Goal: Task Accomplishment & Management: Manage account settings

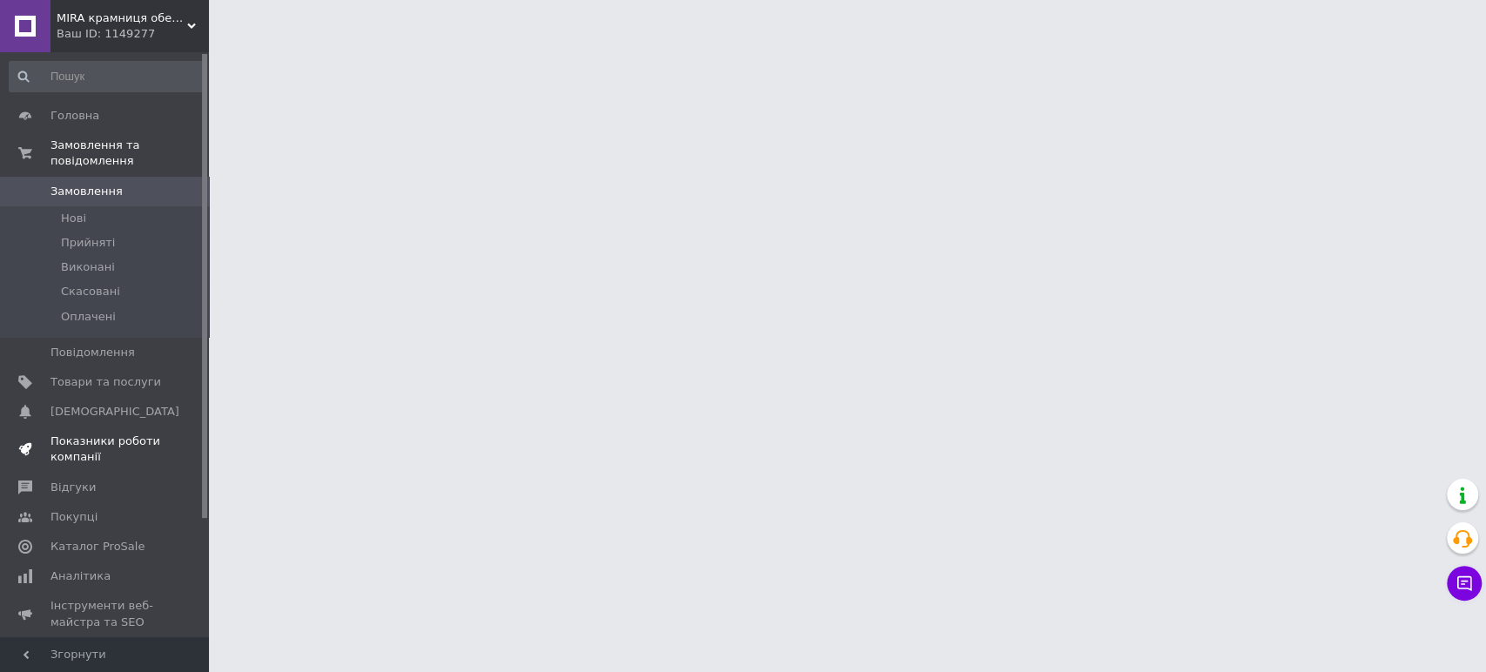
scroll to position [97, 0]
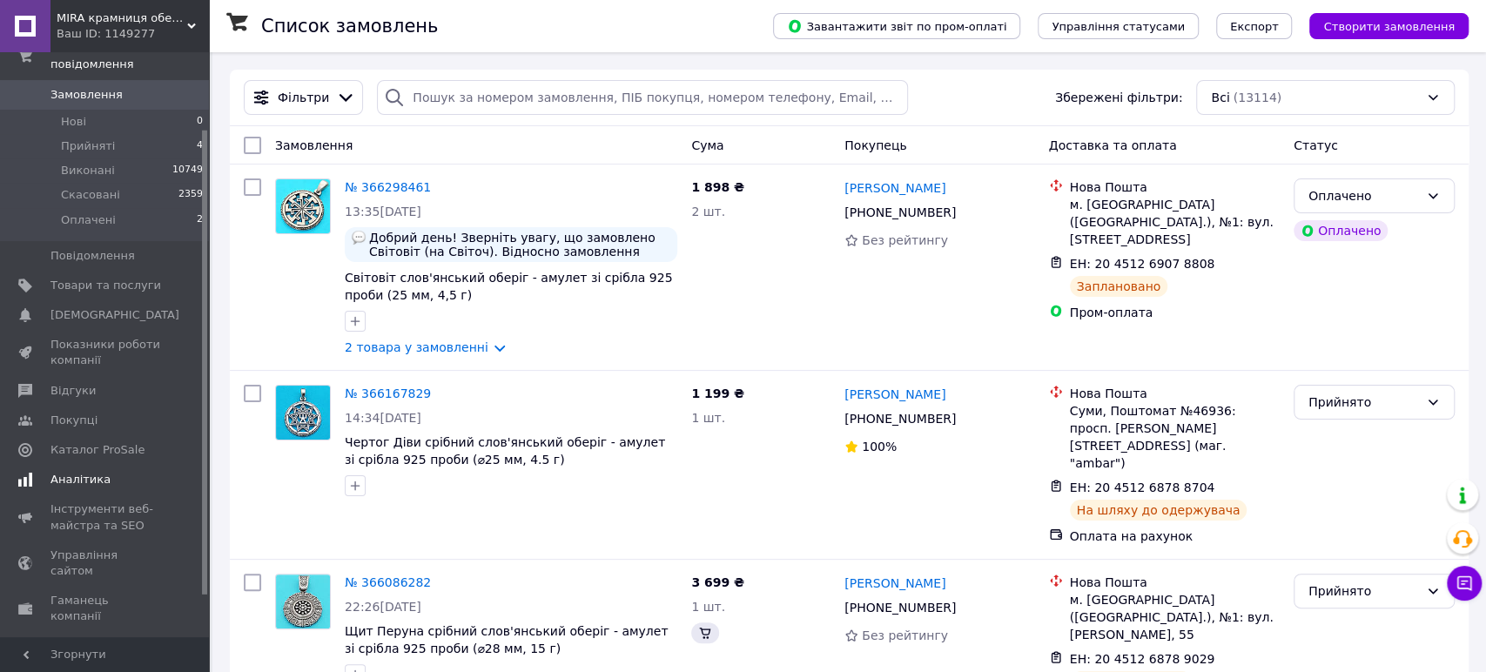
click at [86, 472] on span "Аналітика" at bounding box center [80, 480] width 60 height 16
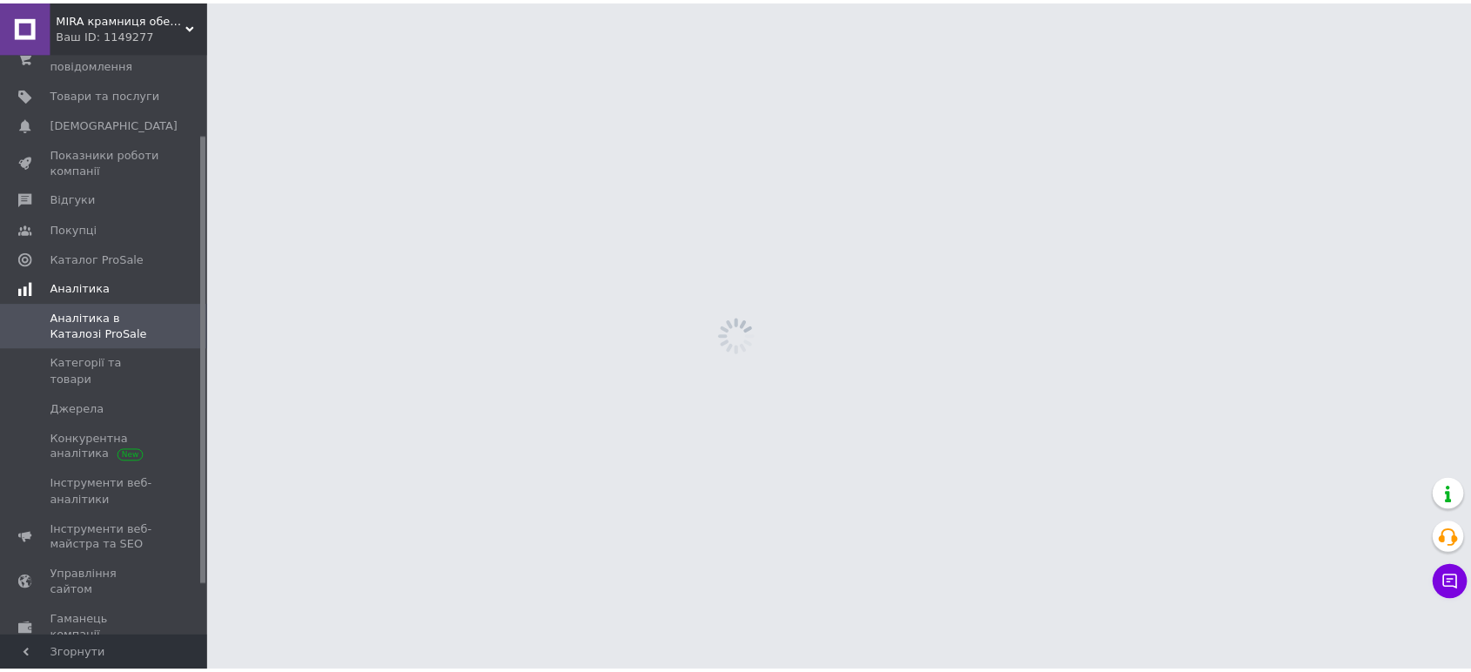
scroll to position [104, 0]
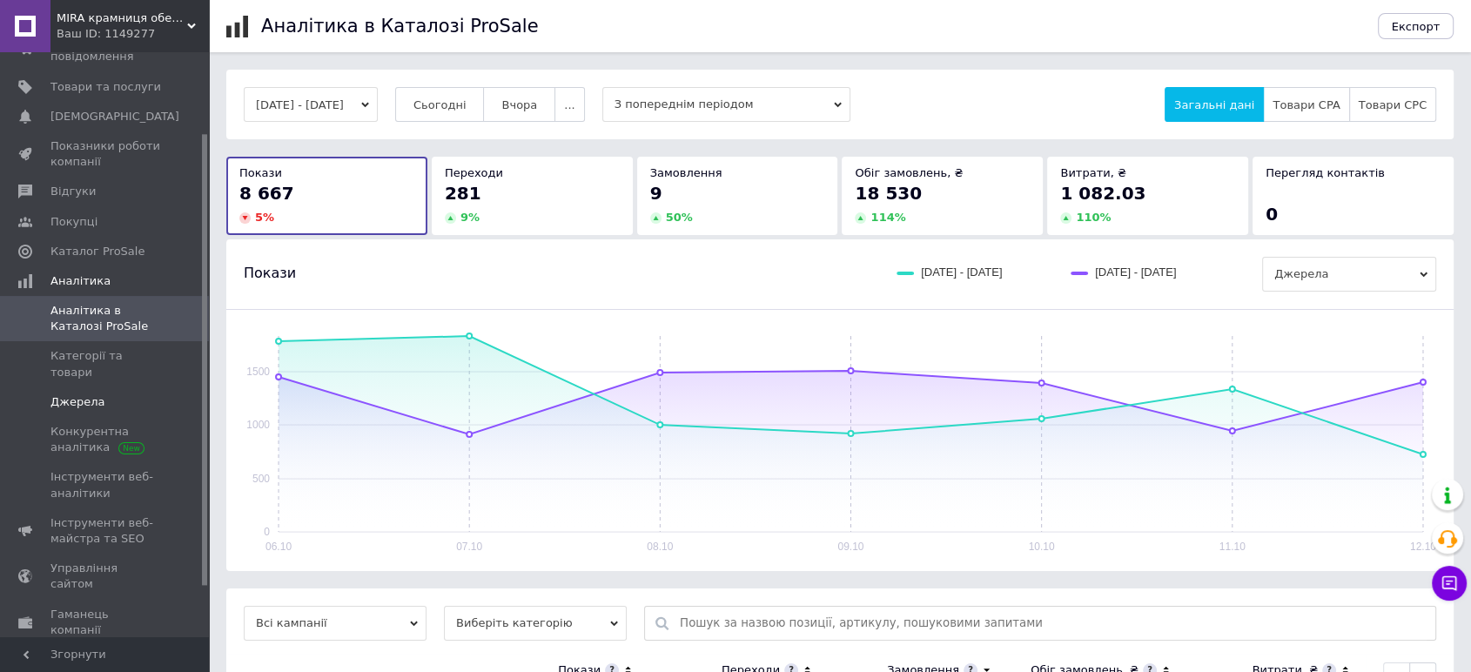
click at [69, 394] on span "Джерела" at bounding box center [77, 402] width 54 height 16
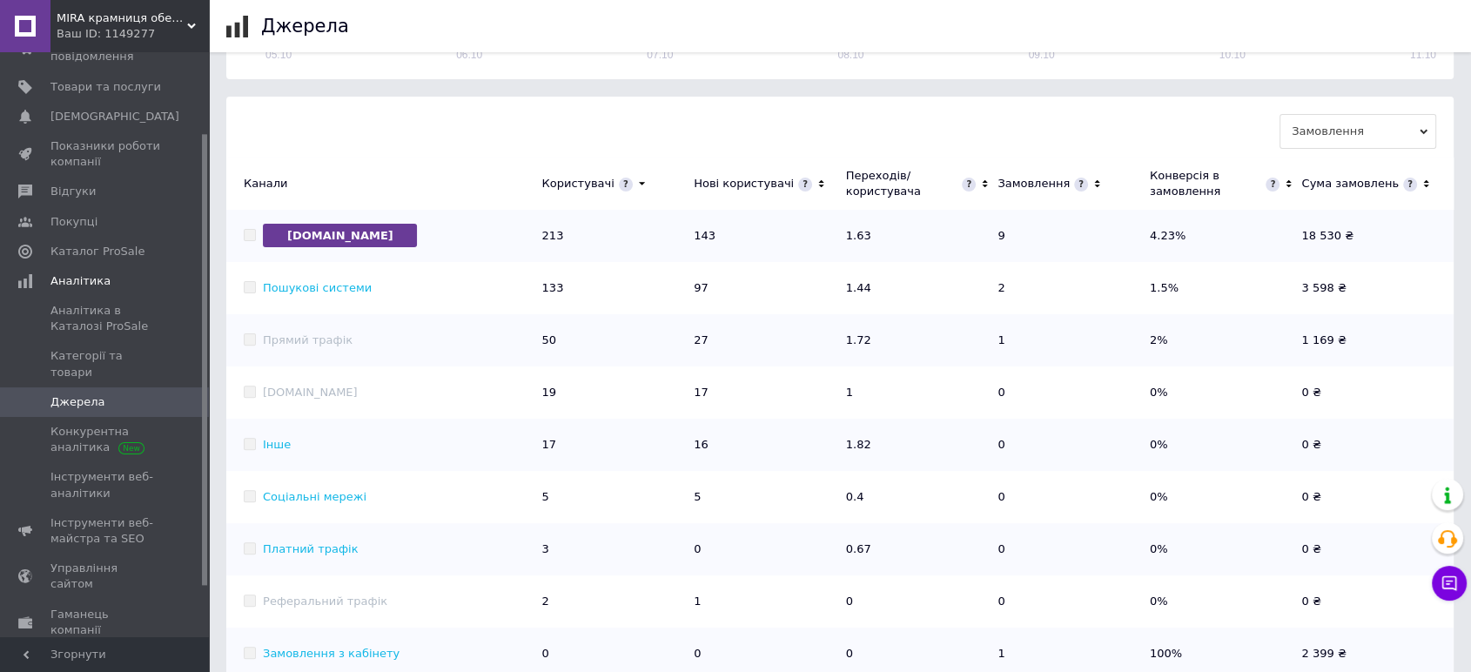
scroll to position [525, 0]
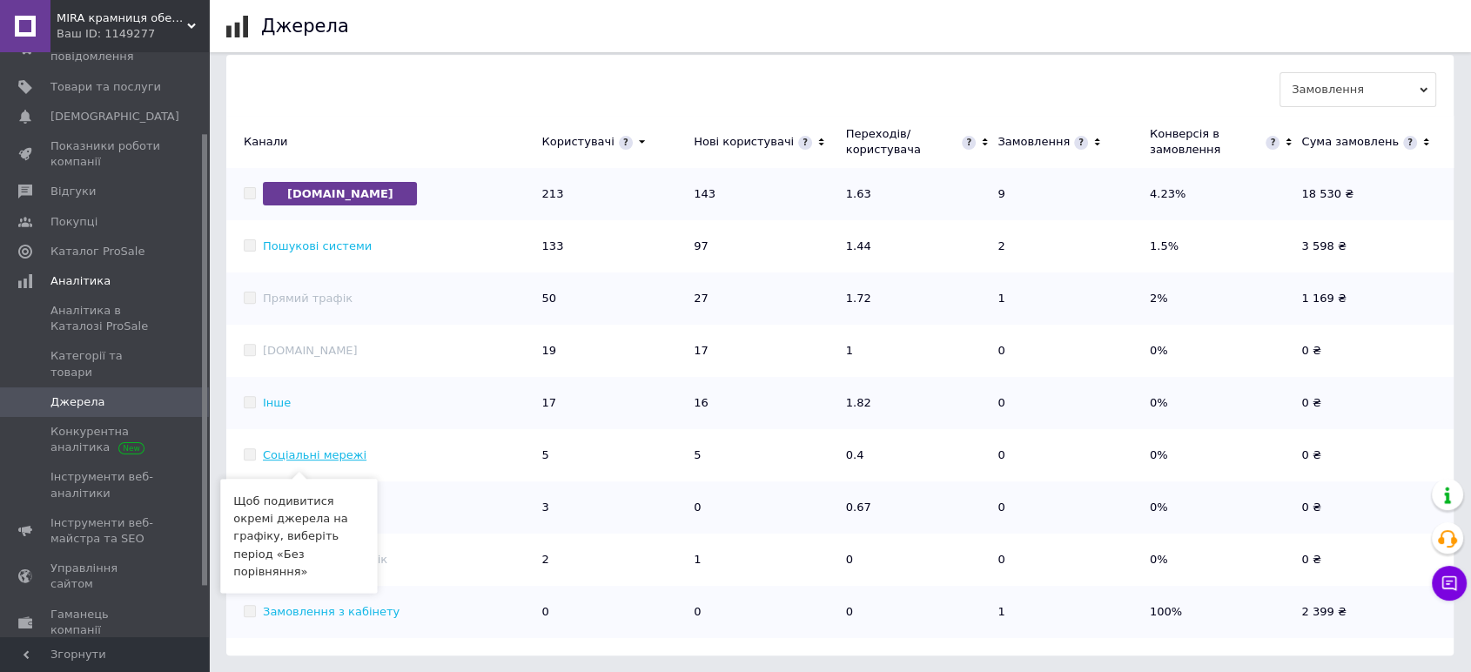
click at [330, 451] on link "Соціальні мережі" at bounding box center [315, 454] width 104 height 13
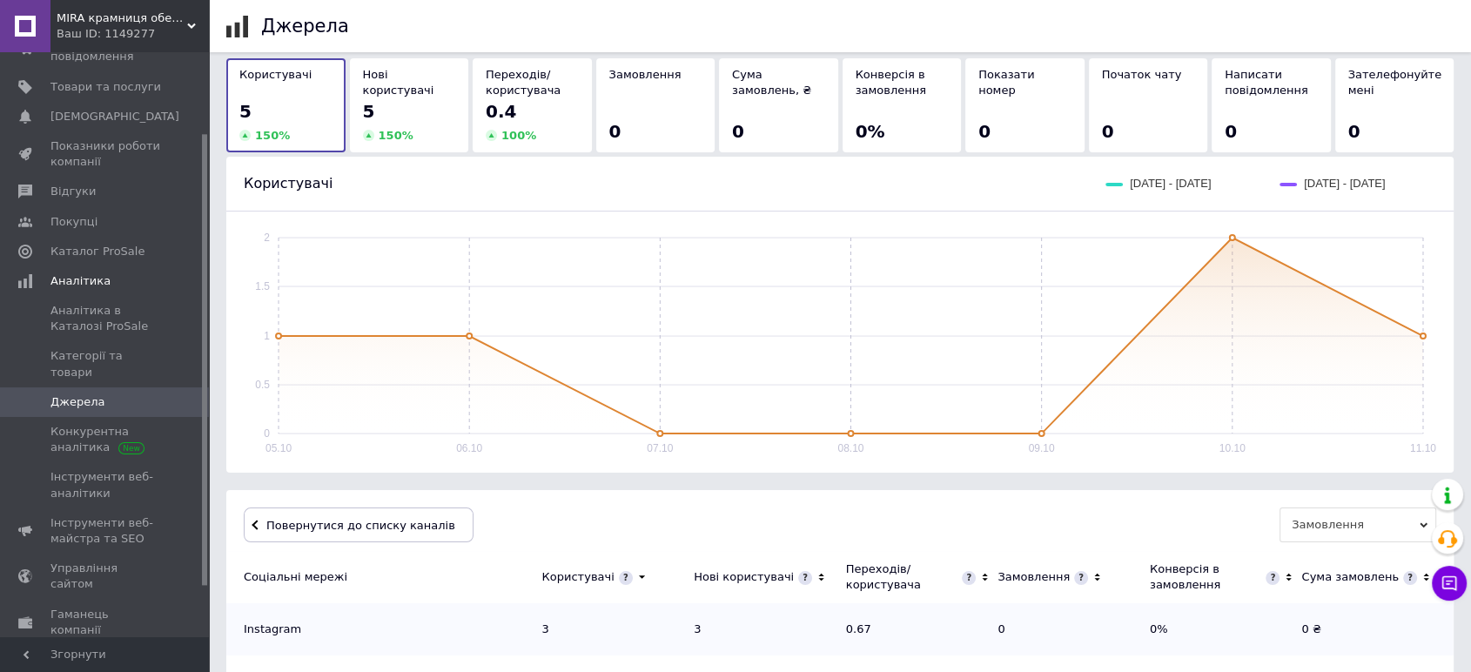
scroll to position [63, 0]
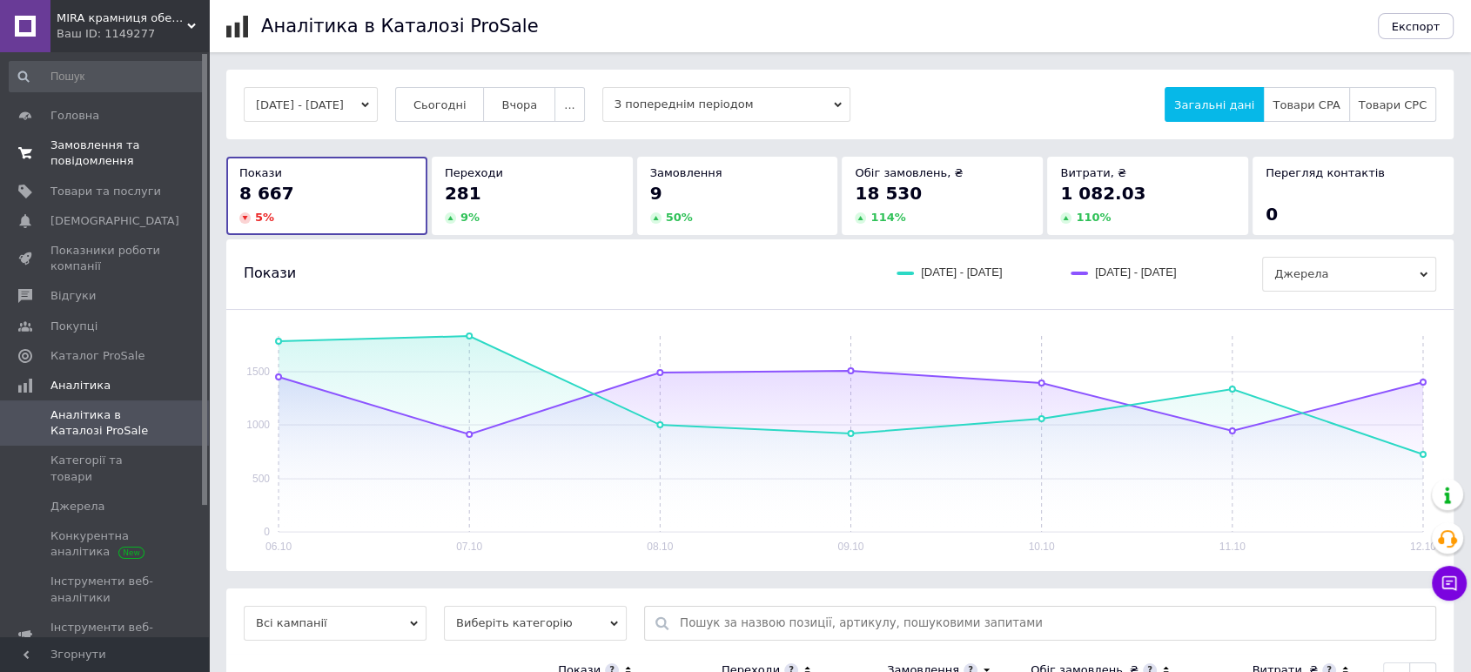
click at [91, 145] on span "Замовлення та повідомлення" at bounding box center [105, 153] width 111 height 31
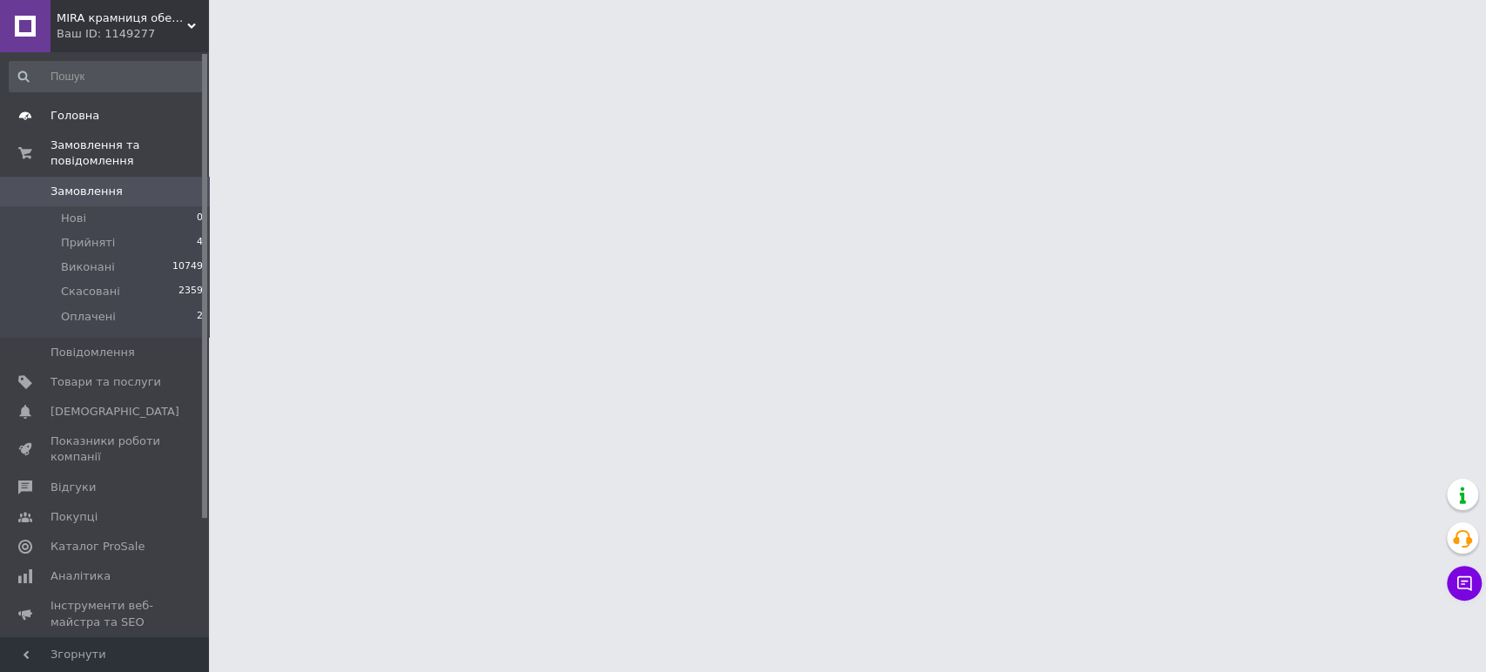
click at [80, 117] on span "Головна" at bounding box center [74, 116] width 49 height 16
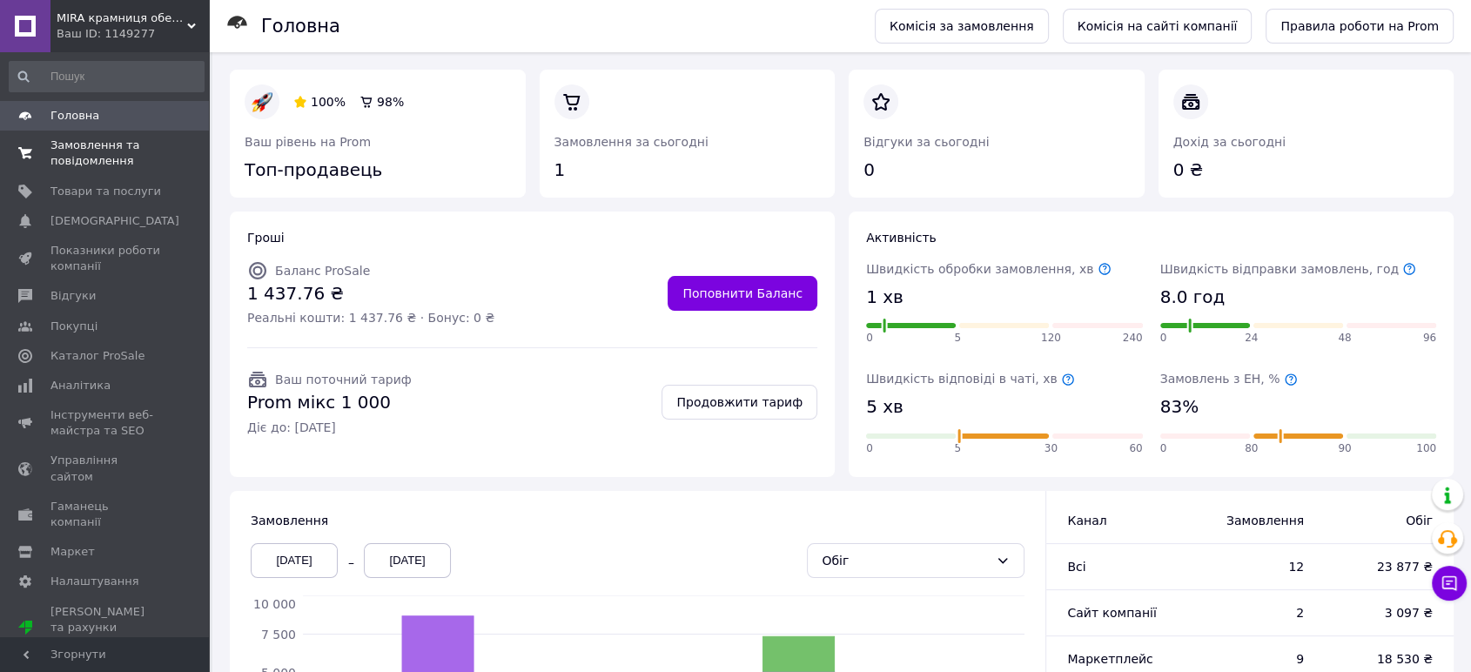
click at [91, 147] on span "Замовлення та повідомлення" at bounding box center [105, 153] width 111 height 31
